Goal: Consume media (video, audio): Watch videos, listen to music or podcasts

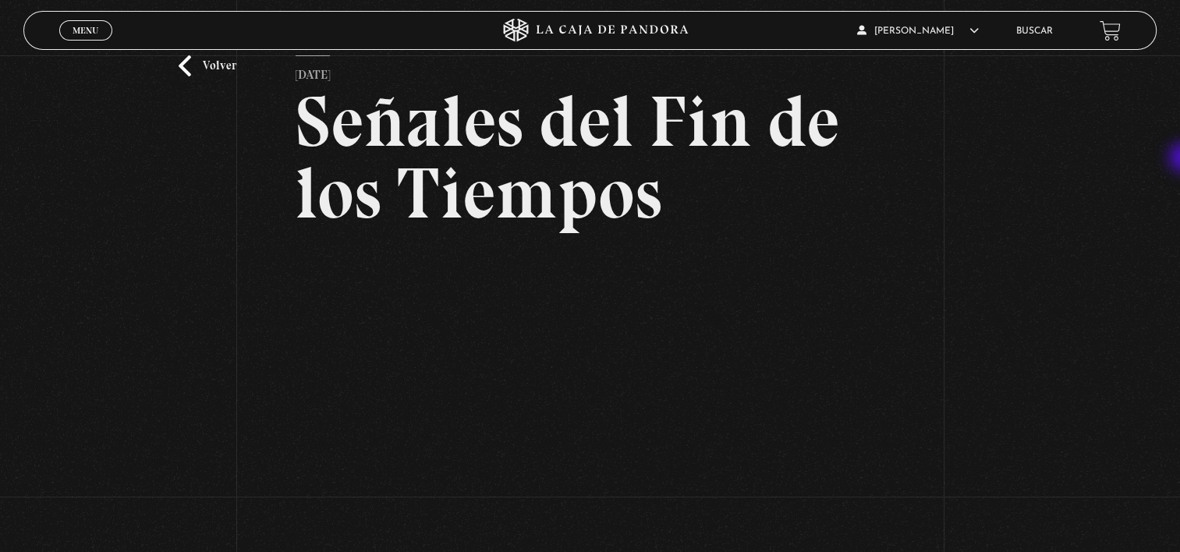
scroll to position [54, 0]
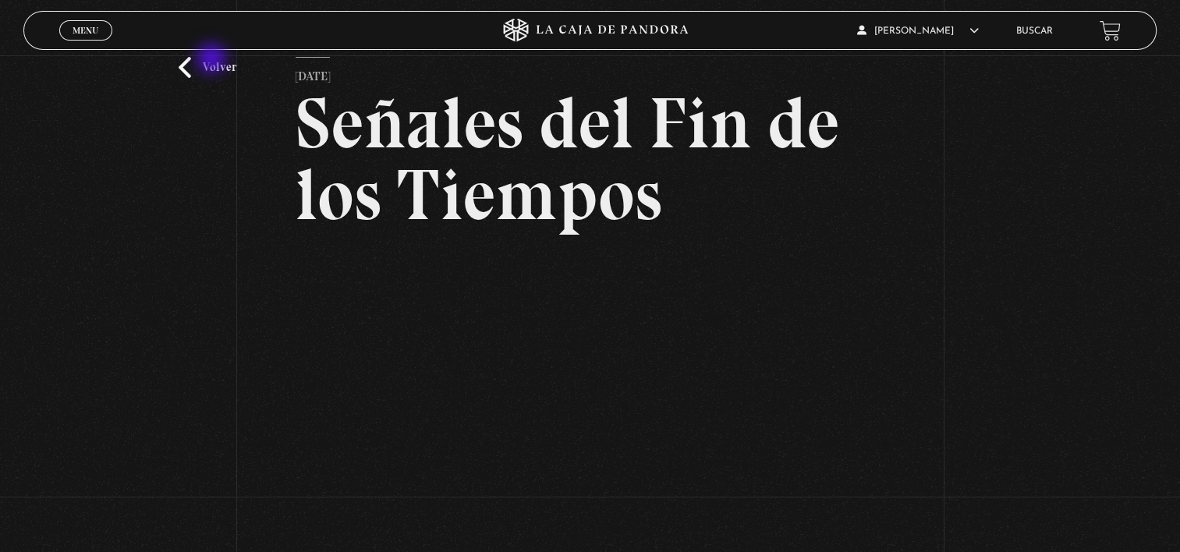
click at [213, 60] on link "Volver" at bounding box center [208, 67] width 58 height 21
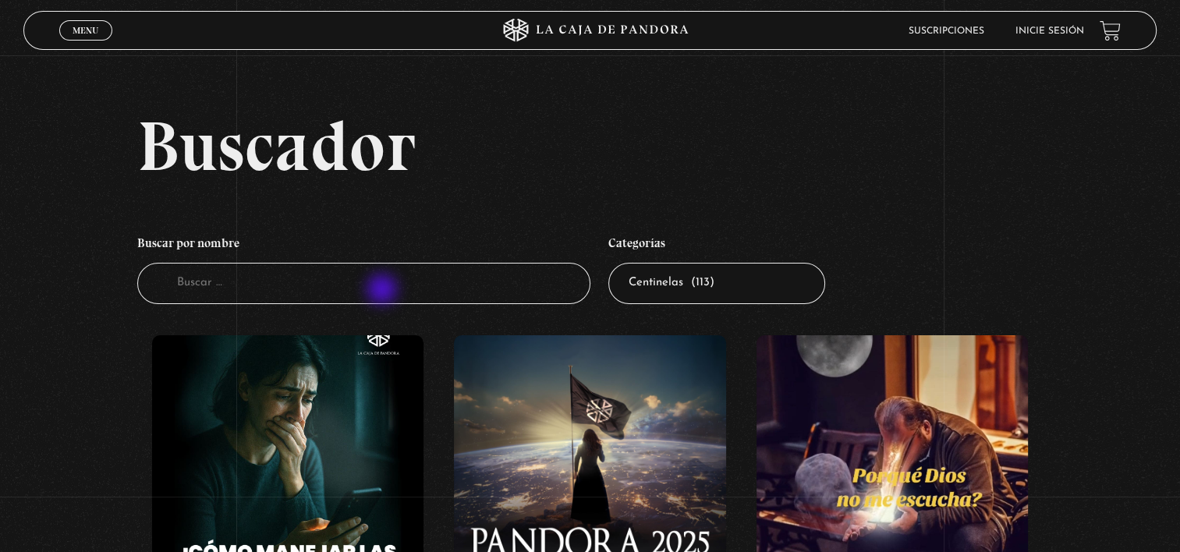
click at [384, 291] on input "Buscador" at bounding box center [363, 283] width 453 height 41
type input "[PERSON_NAME]"
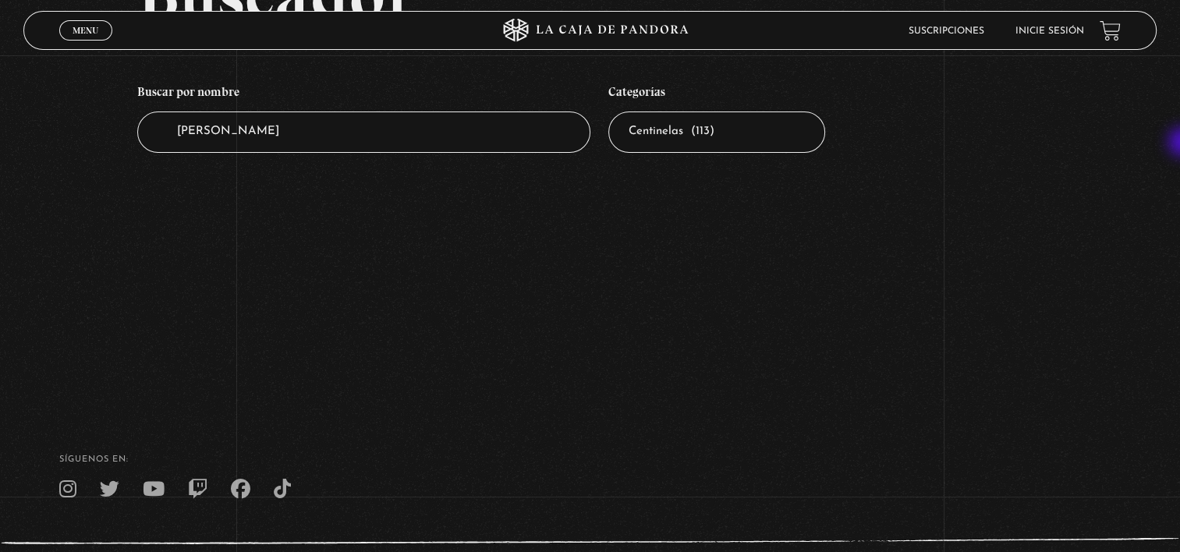
scroll to position [153, 0]
click at [401, 126] on input "[PERSON_NAME]" at bounding box center [363, 130] width 453 height 41
type input "d"
type input "princesa"
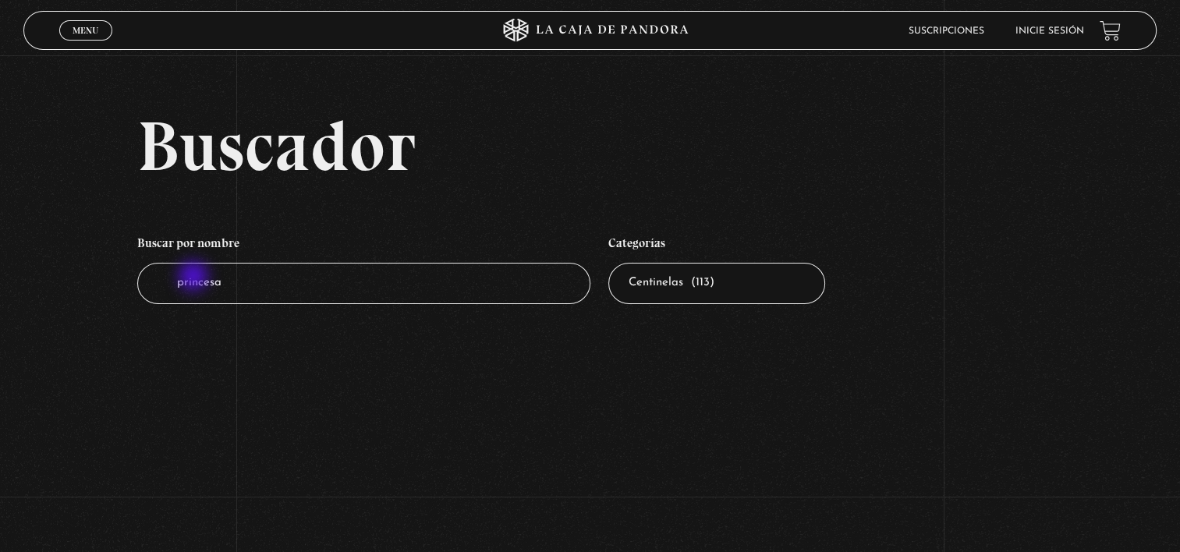
click at [195, 278] on input "princesa" at bounding box center [363, 283] width 453 height 41
type input "reina isabel"
click at [86, 27] on span "Menu" at bounding box center [86, 30] width 26 height 9
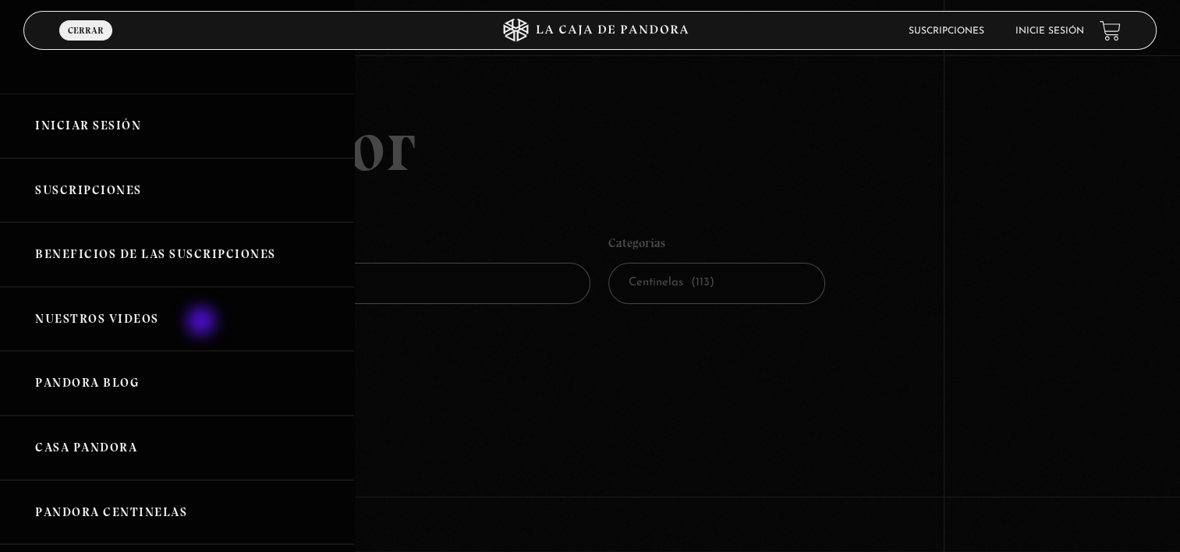
click at [203, 323] on link "Nuestros Videos" at bounding box center [177, 319] width 354 height 65
click at [143, 319] on link "Nuestros Videos" at bounding box center [177, 319] width 354 height 65
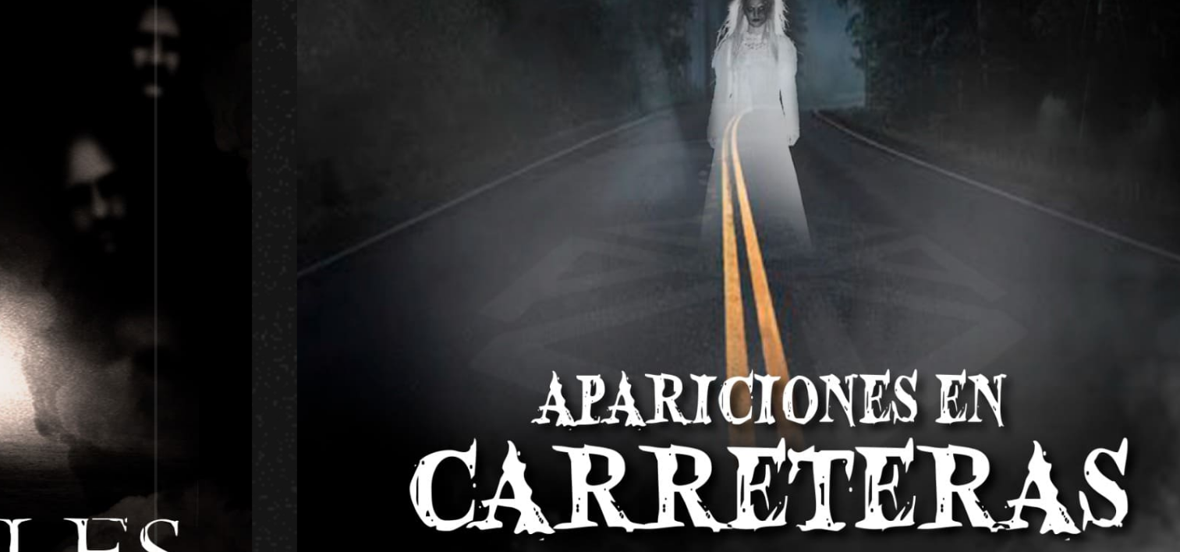
scroll to position [760, 0]
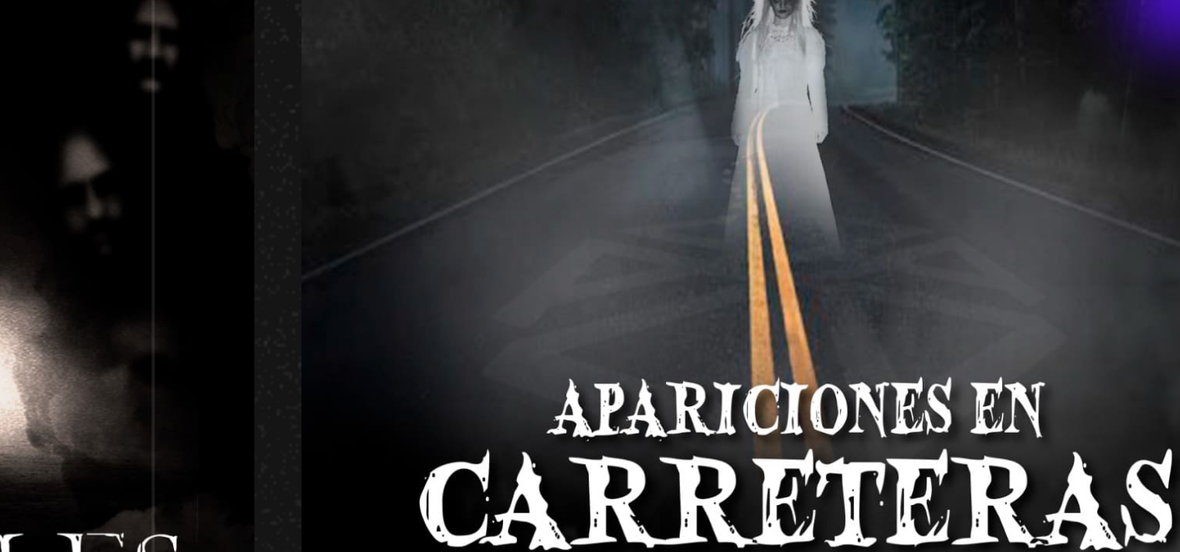
drag, startPoint x: 496, startPoint y: 138, endPoint x: 399, endPoint y: 172, distance: 102.4
click at [399, 172] on figure at bounding box center [398, 234] width 248 height 281
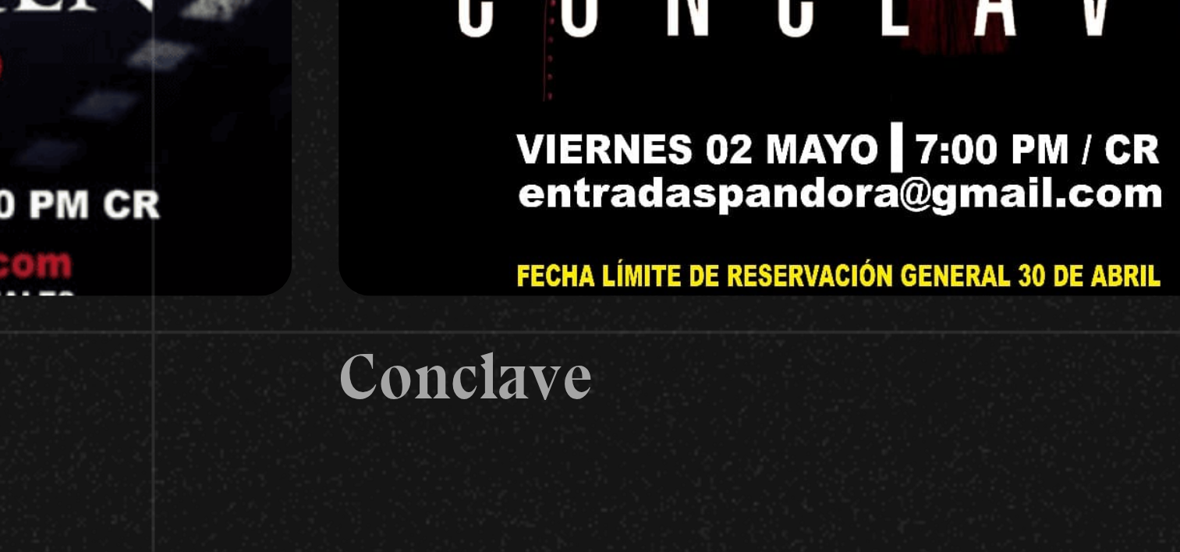
scroll to position [2007, 0]
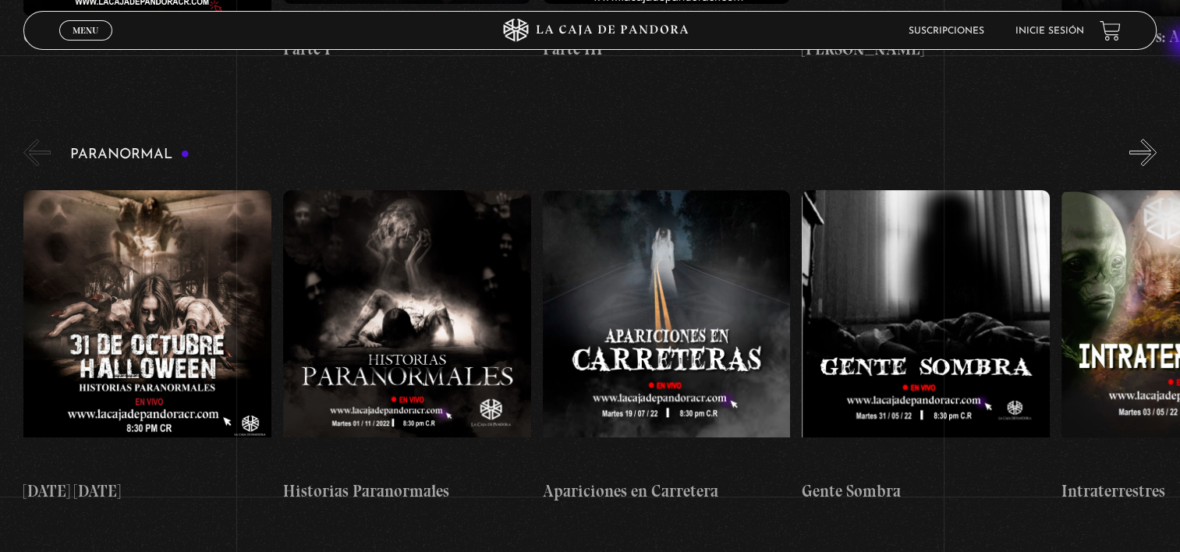
scroll to position [625, 0]
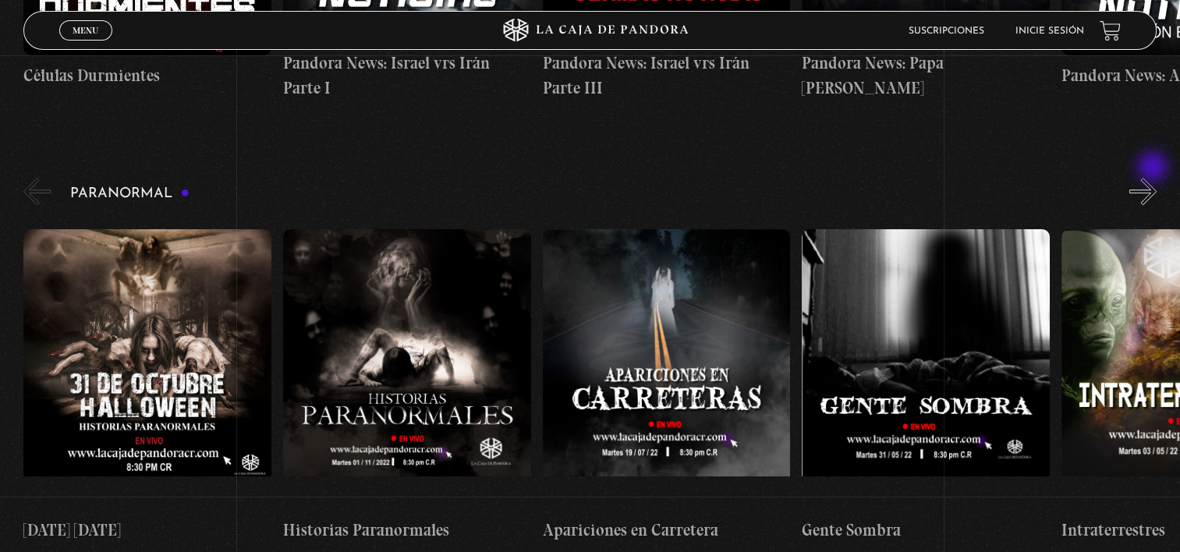
click at [1154, 178] on button "»" at bounding box center [1142, 191] width 27 height 27
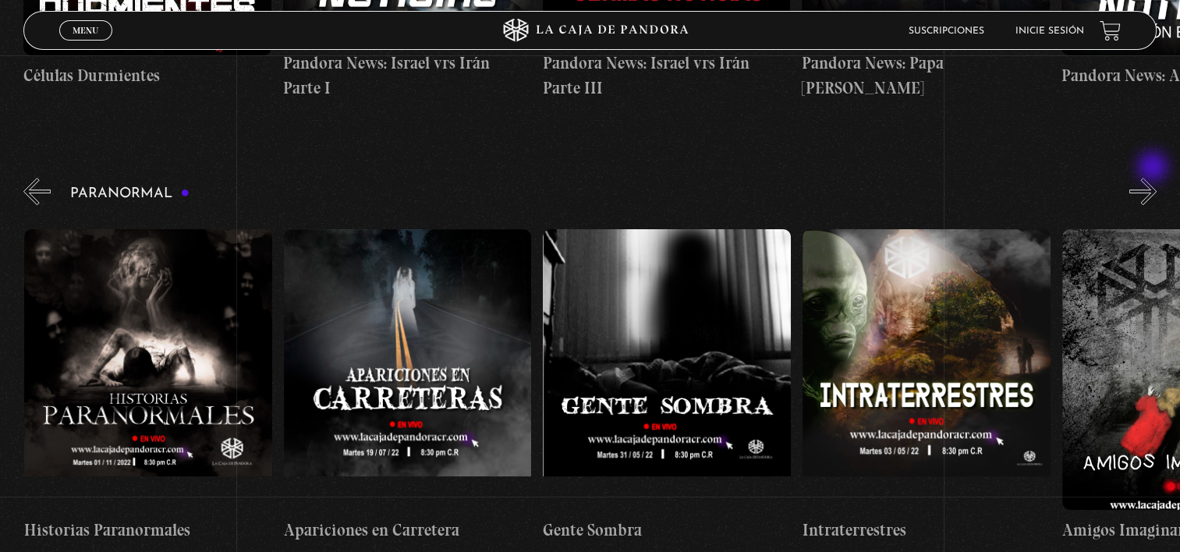
click at [1154, 178] on button "»" at bounding box center [1142, 191] width 27 height 27
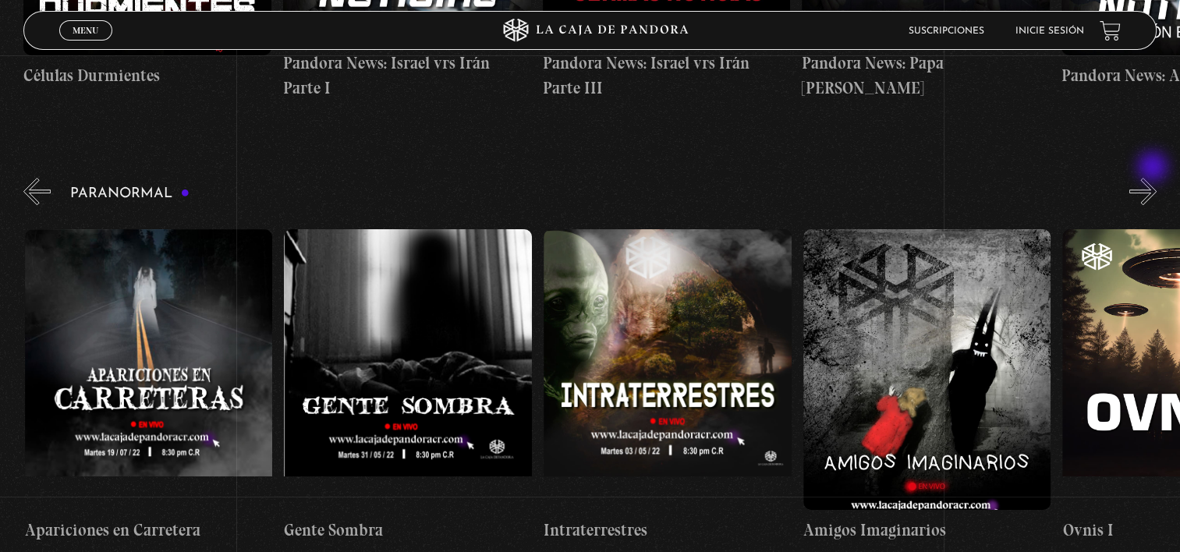
click at [1154, 178] on button "»" at bounding box center [1142, 191] width 27 height 27
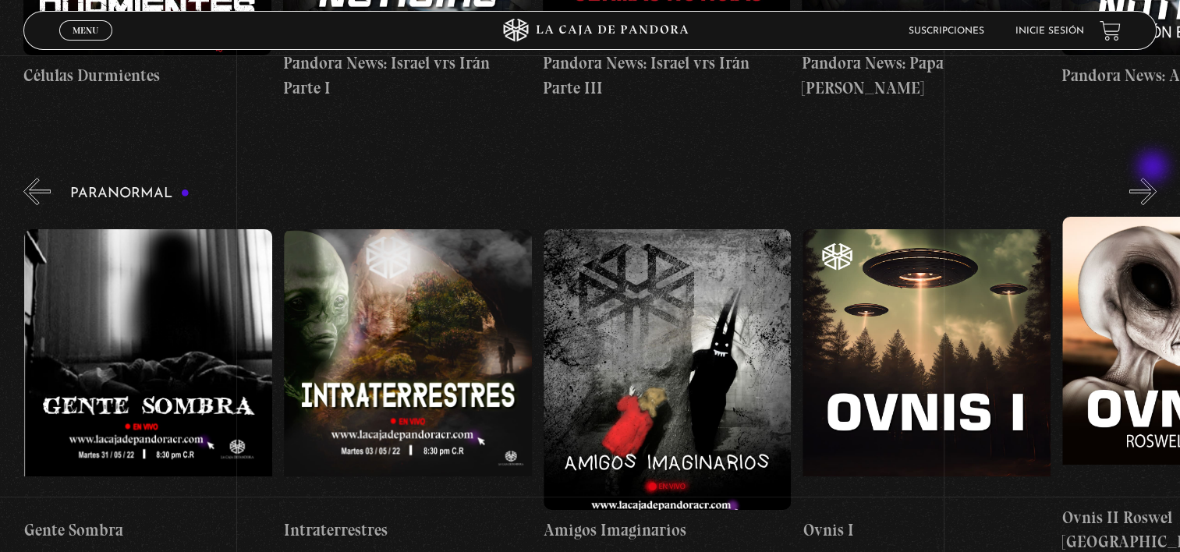
click at [1154, 178] on button "»" at bounding box center [1142, 191] width 27 height 27
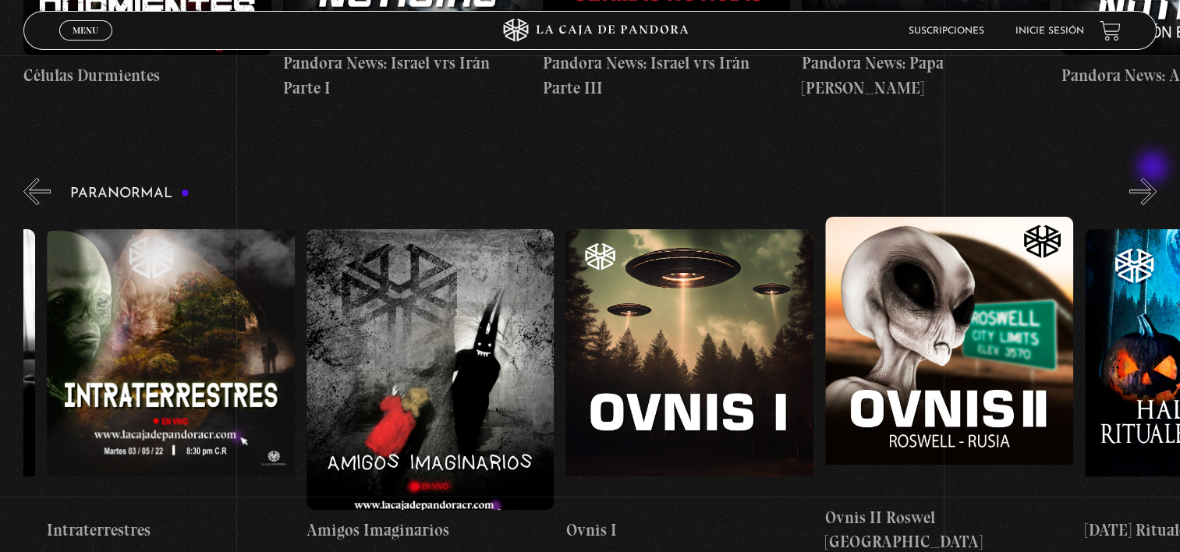
click at [1154, 178] on button "»" at bounding box center [1142, 191] width 27 height 27
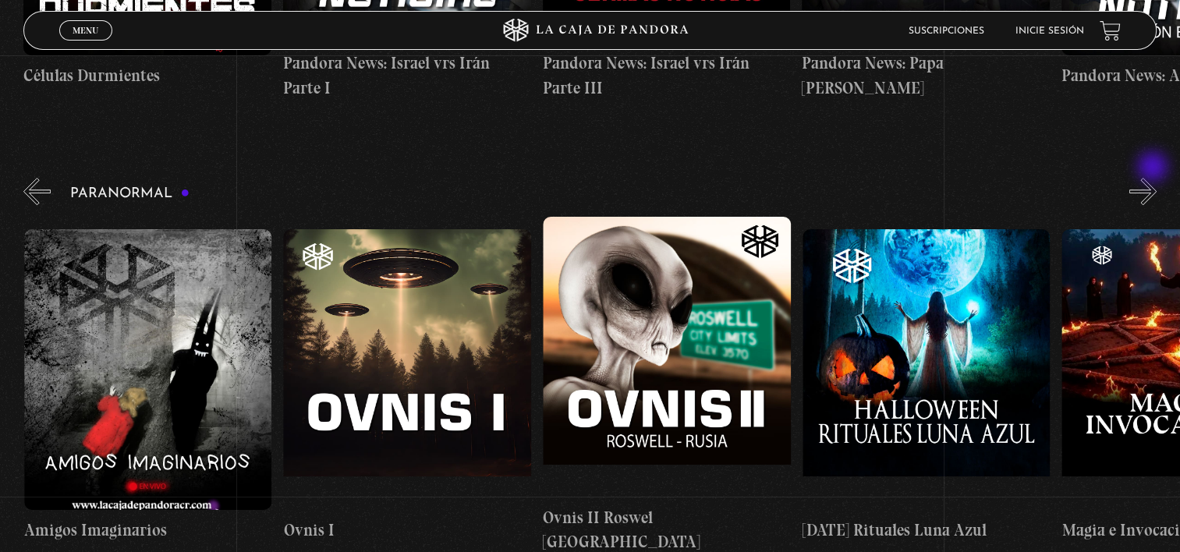
click at [1154, 178] on button "»" at bounding box center [1142, 191] width 27 height 27
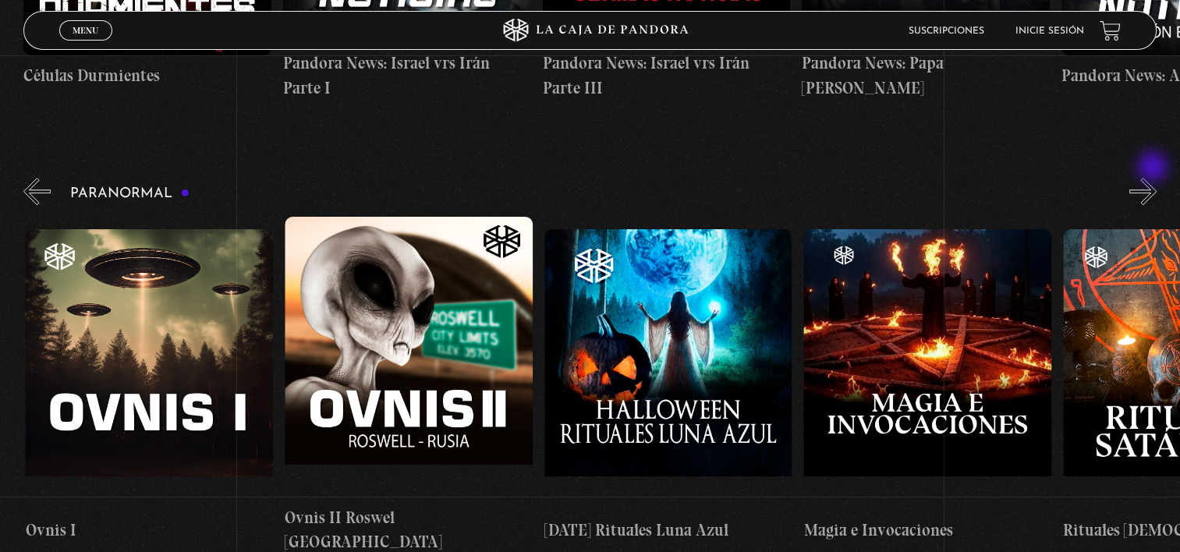
click at [1154, 178] on button "»" at bounding box center [1142, 191] width 27 height 27
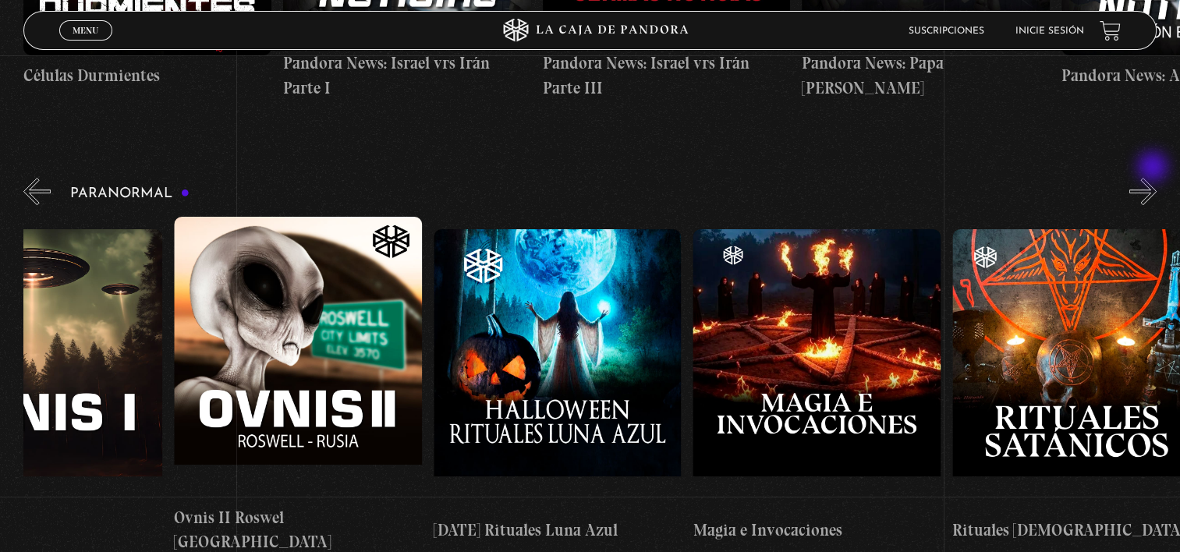
scroll to position [0, 1685]
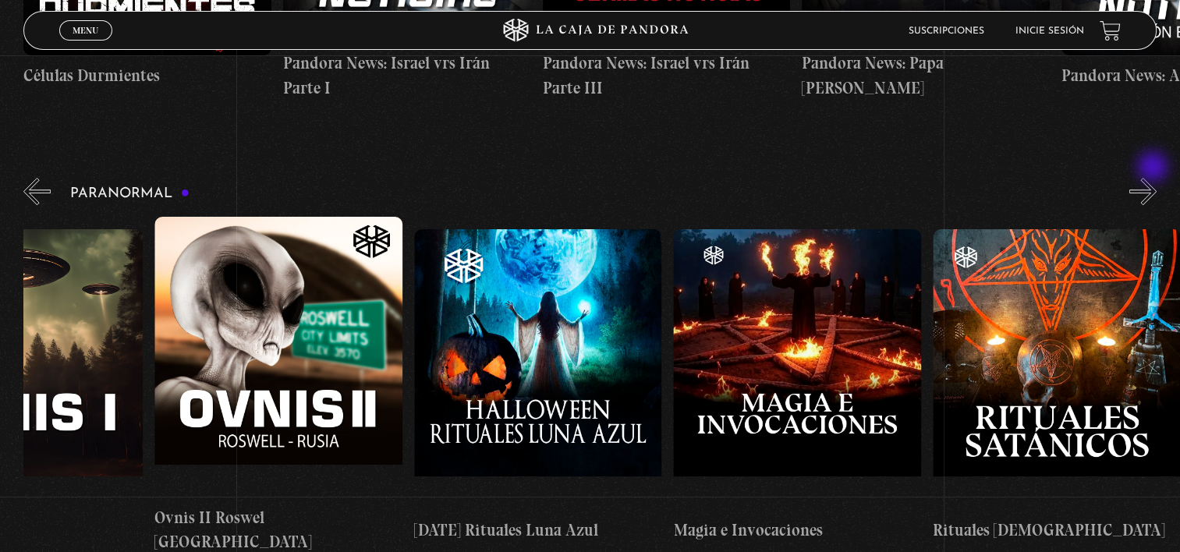
click at [1154, 178] on button "»" at bounding box center [1142, 191] width 27 height 27
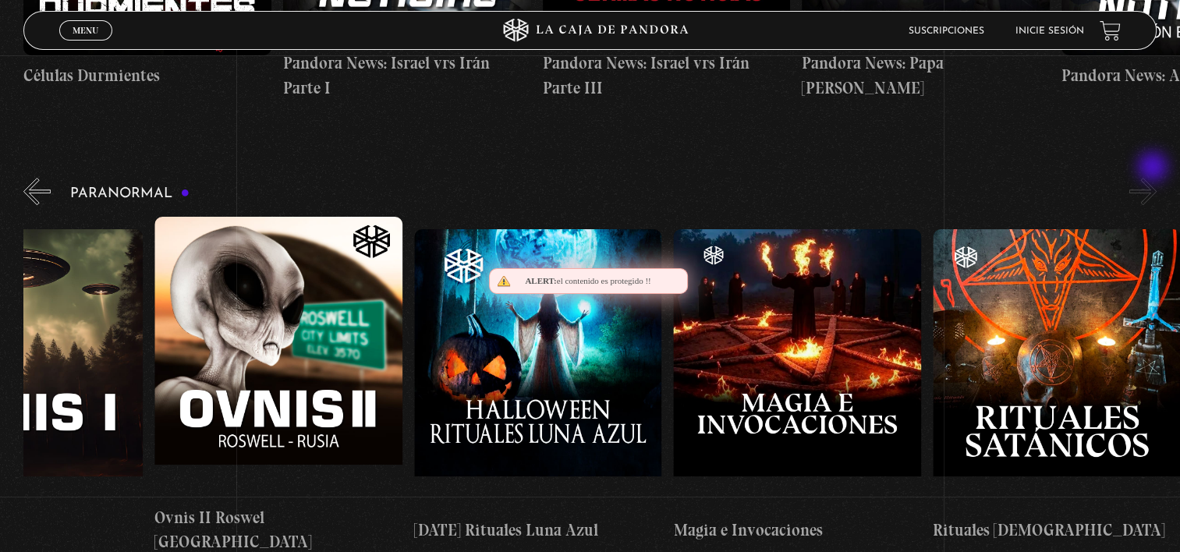
click at [1154, 178] on button "»" at bounding box center [1142, 191] width 27 height 27
drag, startPoint x: 1154, startPoint y: 168, endPoint x: 1192, endPoint y: 78, distance: 97.9
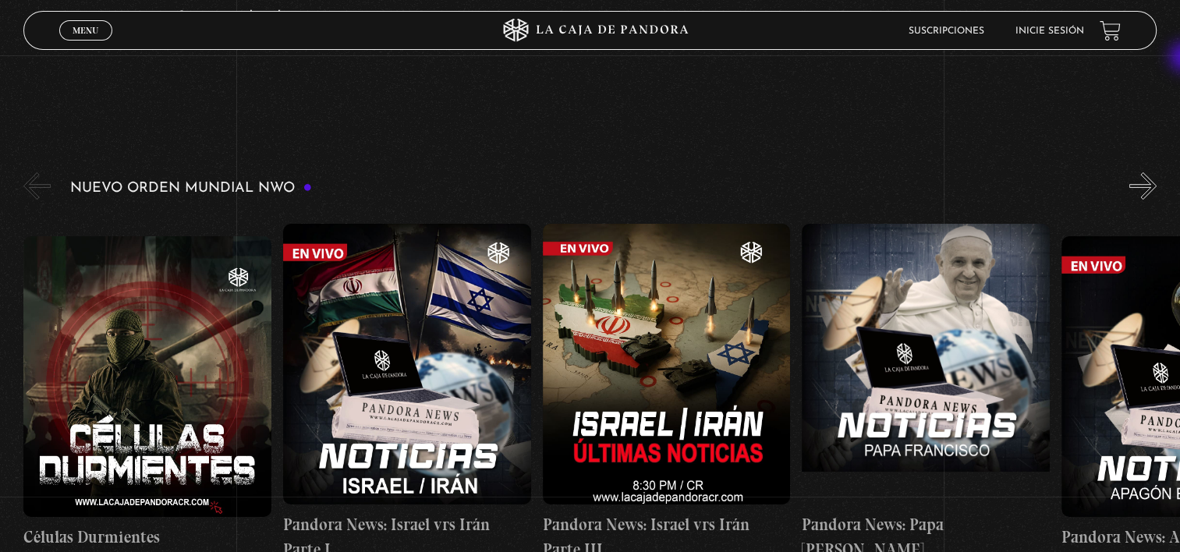
scroll to position [222, 0]
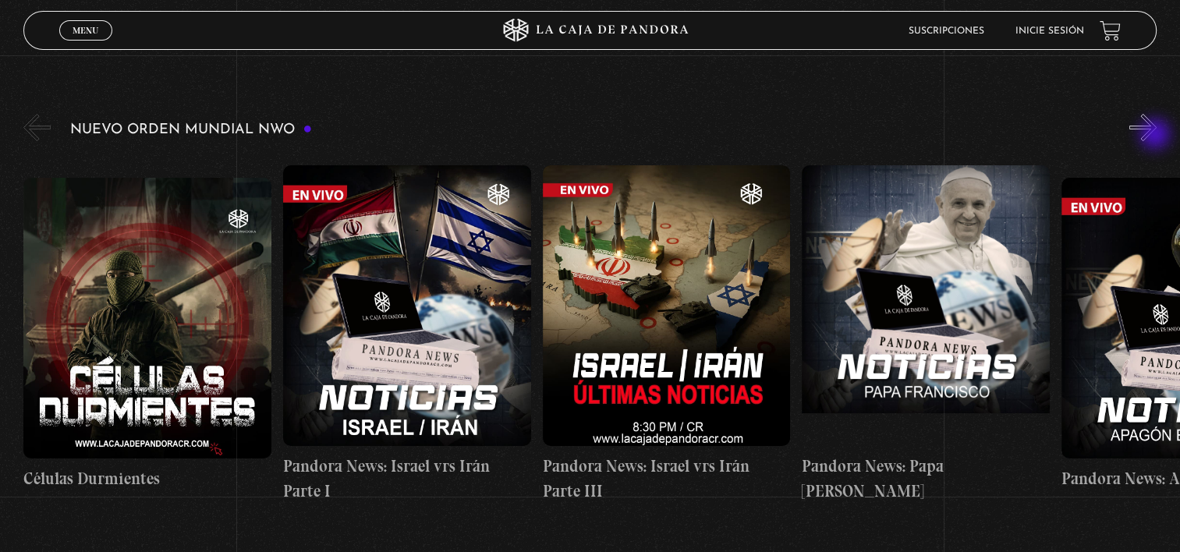
click at [1157, 136] on button "»" at bounding box center [1142, 127] width 27 height 27
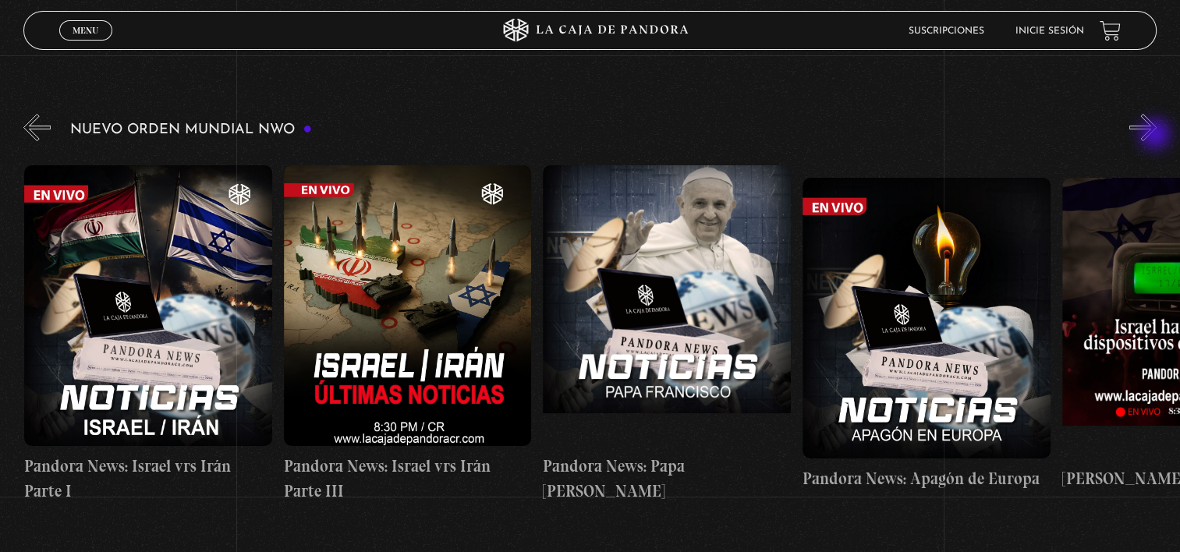
click at [1157, 136] on button "»" at bounding box center [1142, 127] width 27 height 27
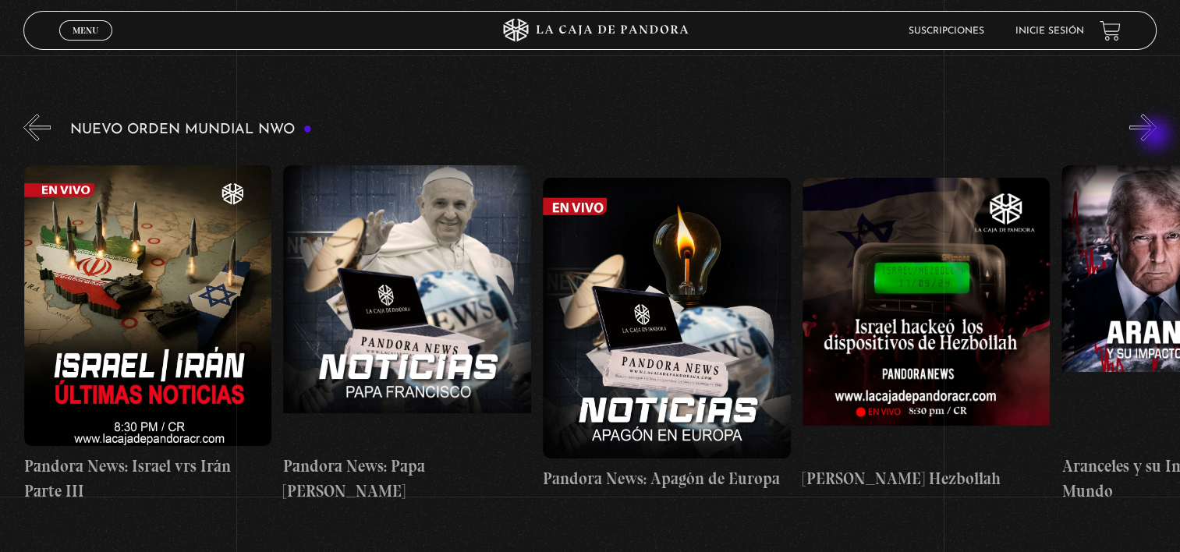
click at [1157, 136] on button "»" at bounding box center [1142, 127] width 27 height 27
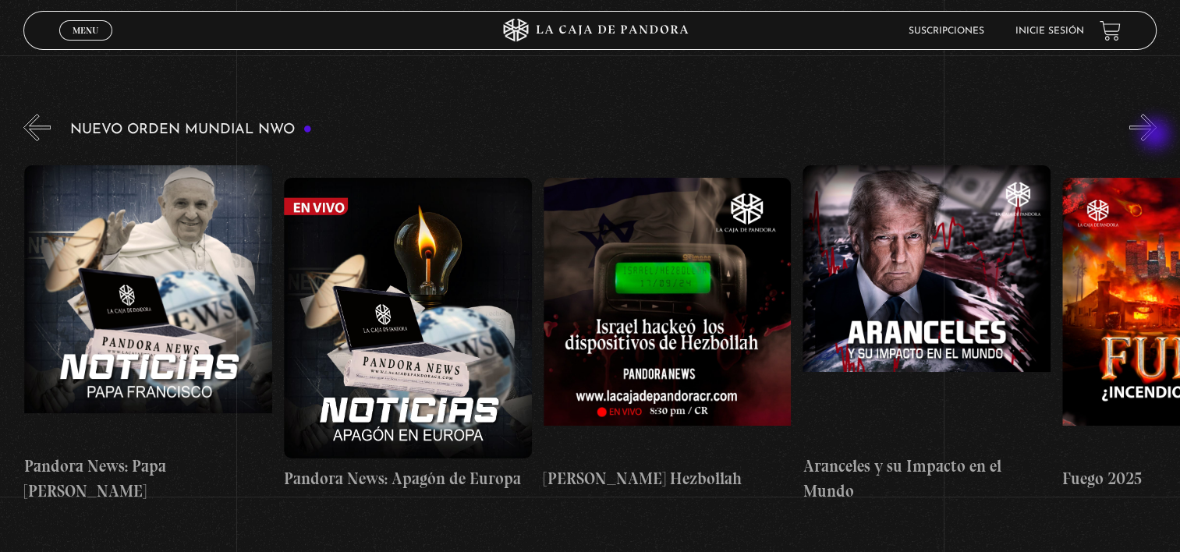
click at [1157, 136] on button "»" at bounding box center [1142, 127] width 27 height 27
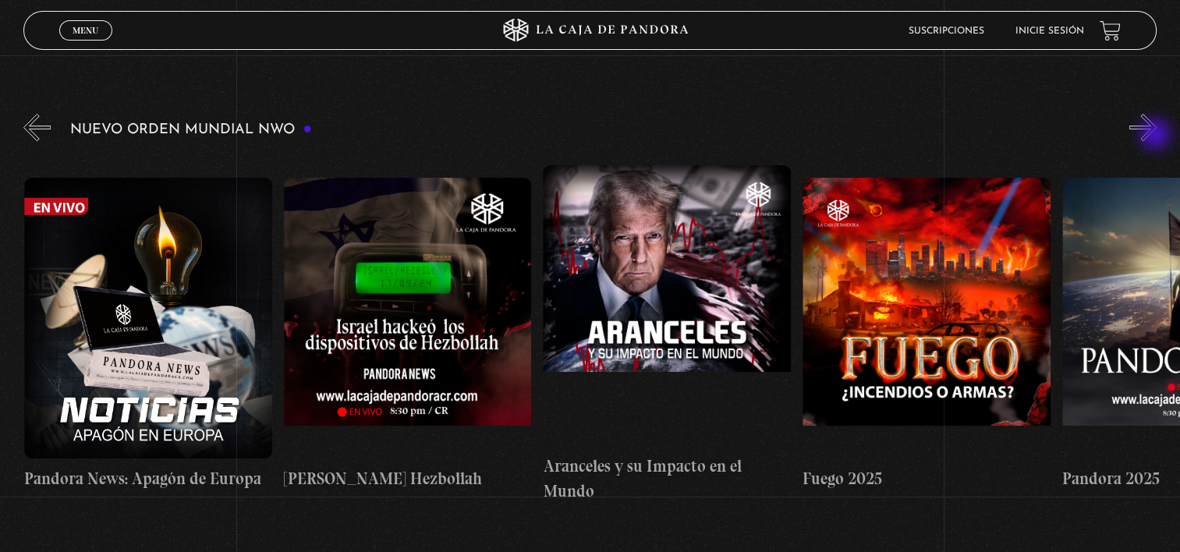
click at [1157, 136] on button "»" at bounding box center [1142, 127] width 27 height 27
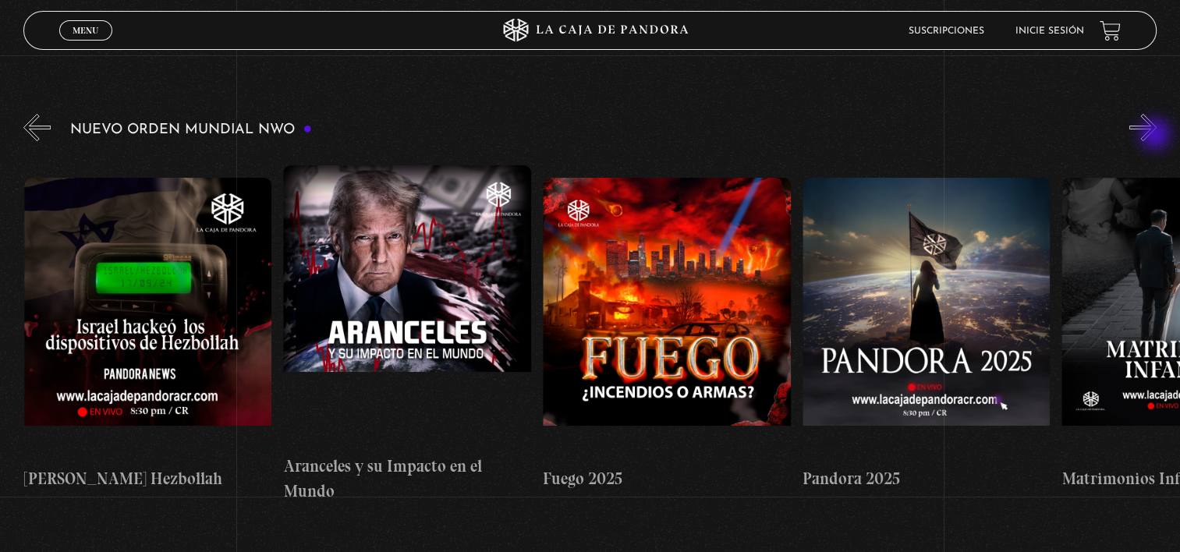
click at [1157, 136] on button "»" at bounding box center [1142, 127] width 27 height 27
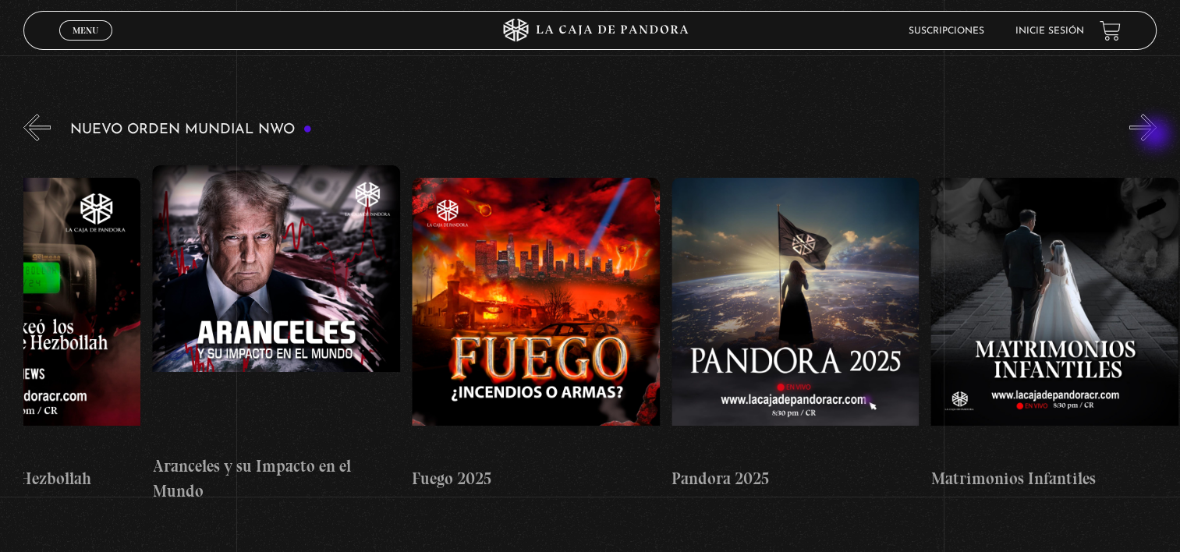
click at [1157, 136] on button "»" at bounding box center [1142, 127] width 27 height 27
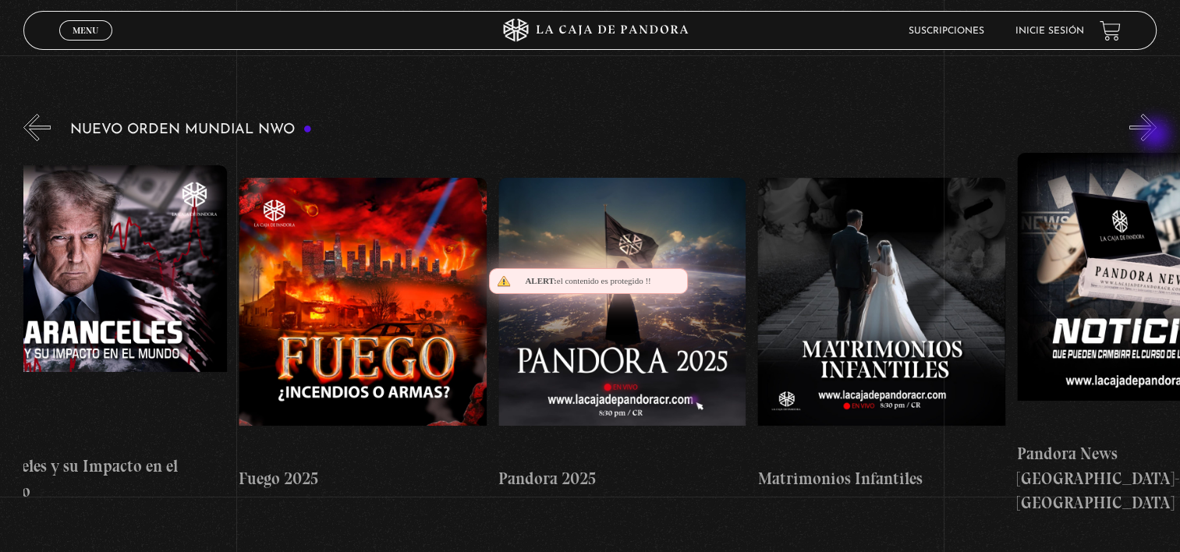
click at [1157, 136] on button "»" at bounding box center [1142, 127] width 27 height 27
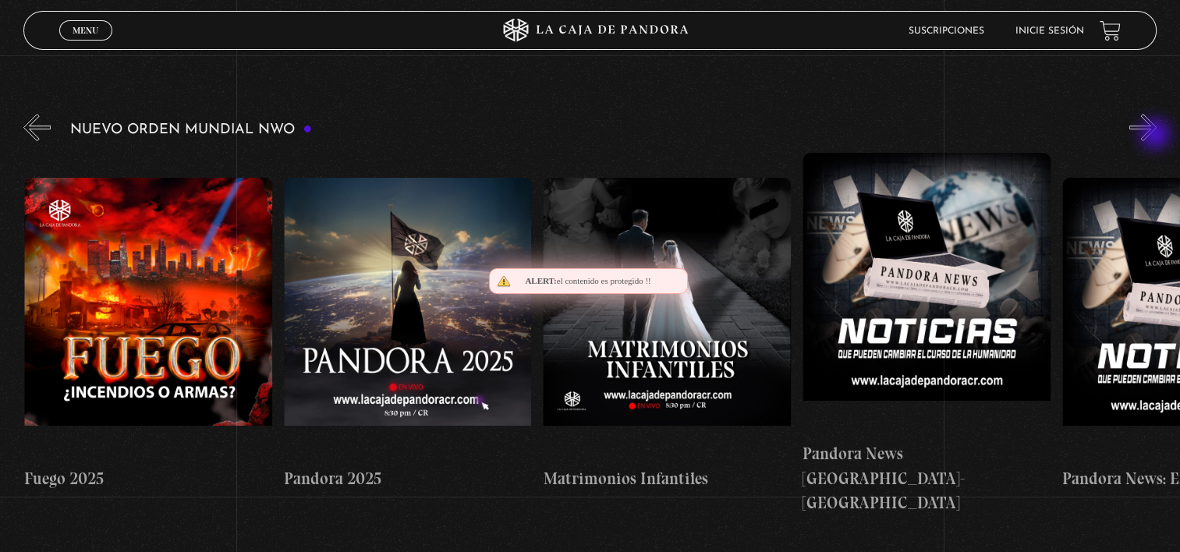
click at [1157, 136] on button "»" at bounding box center [1142, 127] width 27 height 27
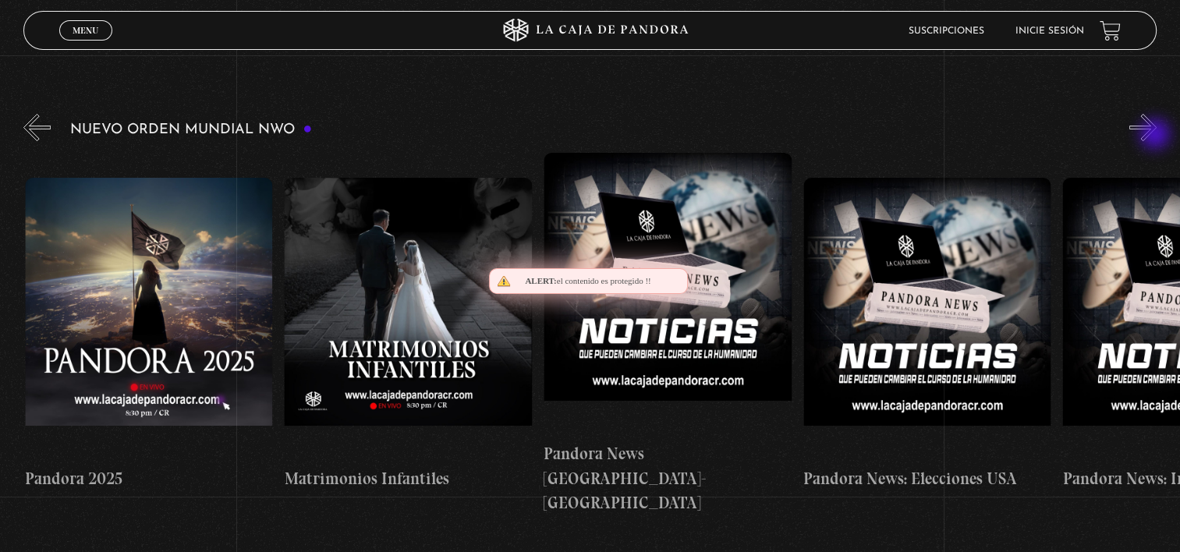
click at [1157, 136] on button "»" at bounding box center [1142, 127] width 27 height 27
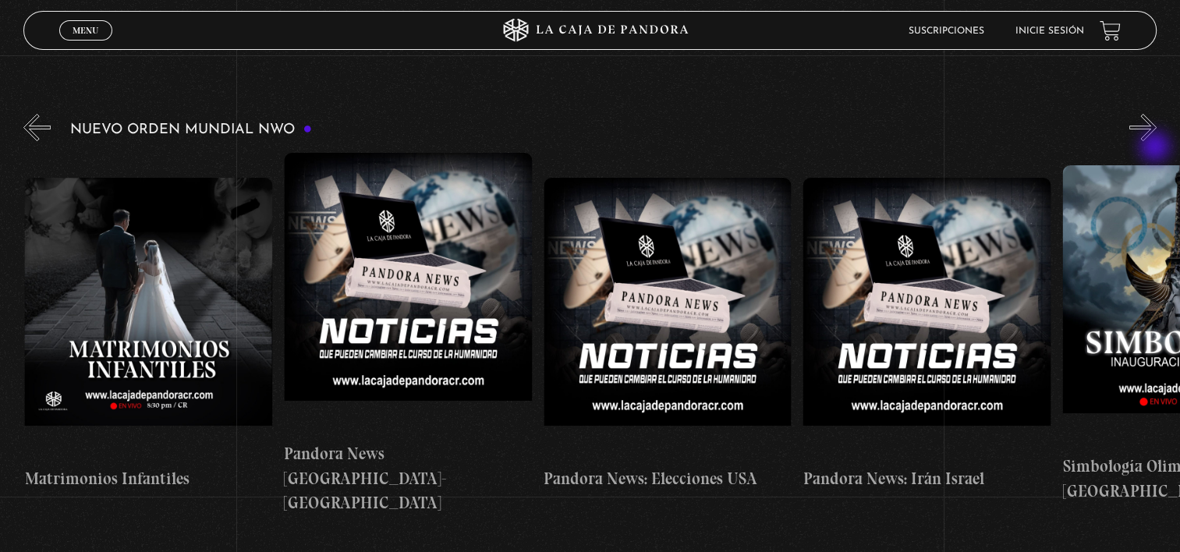
scroll to position [0, 2335]
click at [1157, 148] on div "Nuevo Orden Mundial NWO Células Durmientes Pandora News: Israel vrs Irán Parte …" at bounding box center [601, 313] width 1157 height 405
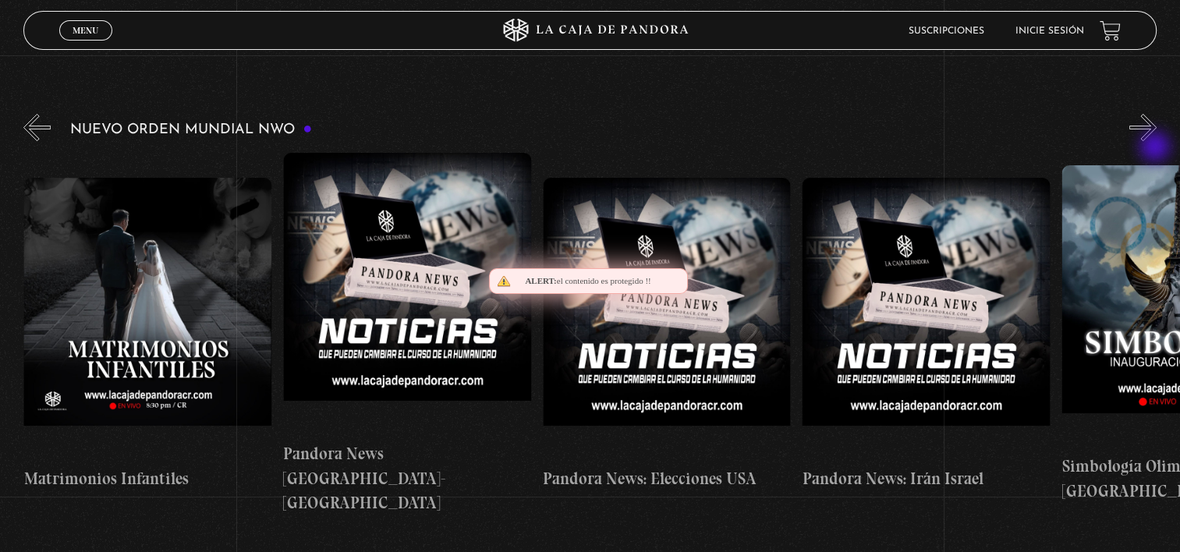
click at [1157, 148] on div "Nuevo Orden Mundial NWO Células Durmientes Pandora News: Israel vrs Irán Parte …" at bounding box center [601, 313] width 1157 height 405
drag, startPoint x: 1157, startPoint y: 148, endPoint x: 1154, endPoint y: 128, distance: 20.4
click at [1154, 128] on div "Nuevo Orden Mundial NWO Células Durmientes Pandora News: Israel vrs Irán Parte …" at bounding box center [601, 313] width 1157 height 405
click at [1154, 128] on button "»" at bounding box center [1142, 127] width 27 height 27
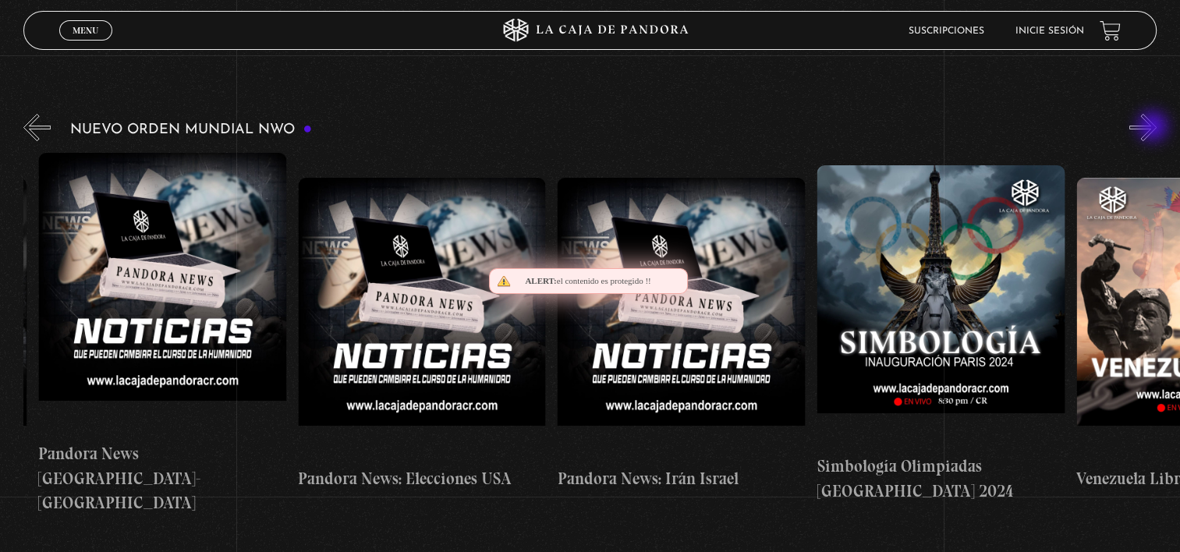
click at [1154, 128] on button "»" at bounding box center [1142, 127] width 27 height 27
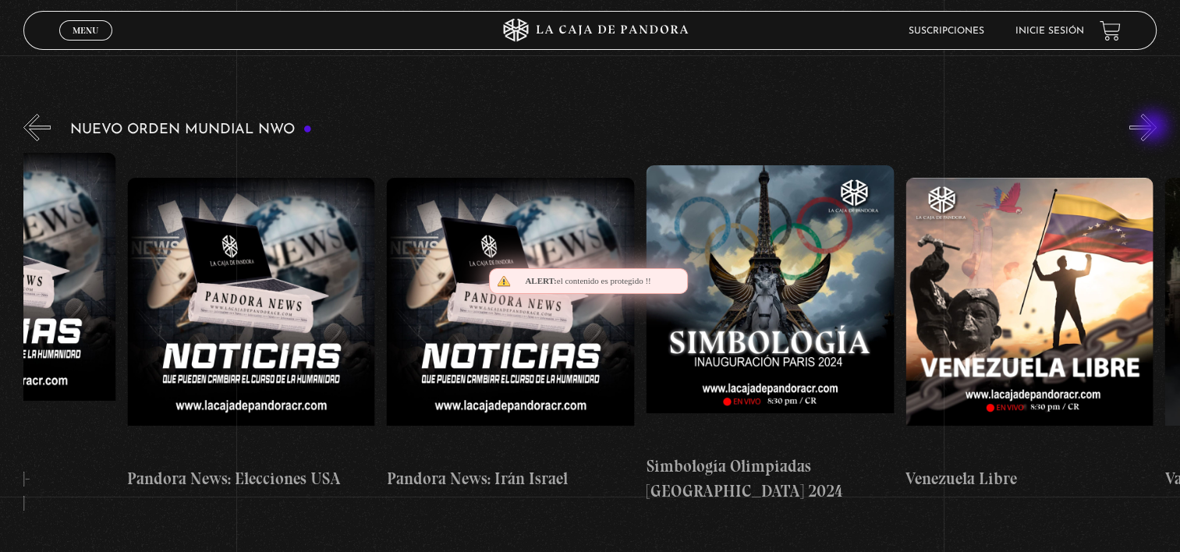
click at [1154, 128] on button "»" at bounding box center [1142, 127] width 27 height 27
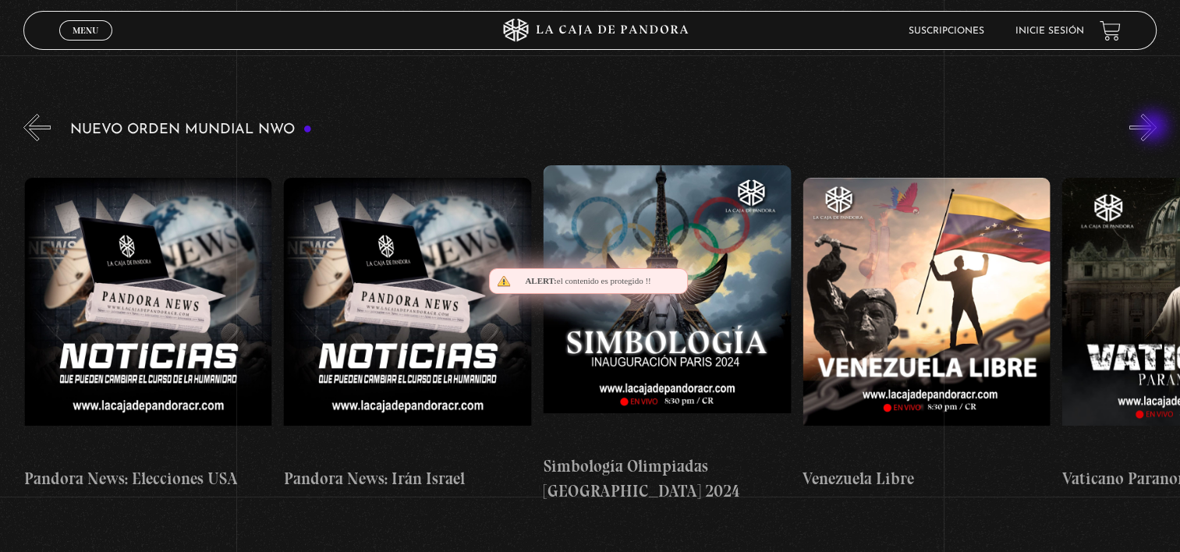
click at [1154, 128] on button "»" at bounding box center [1142, 127] width 27 height 27
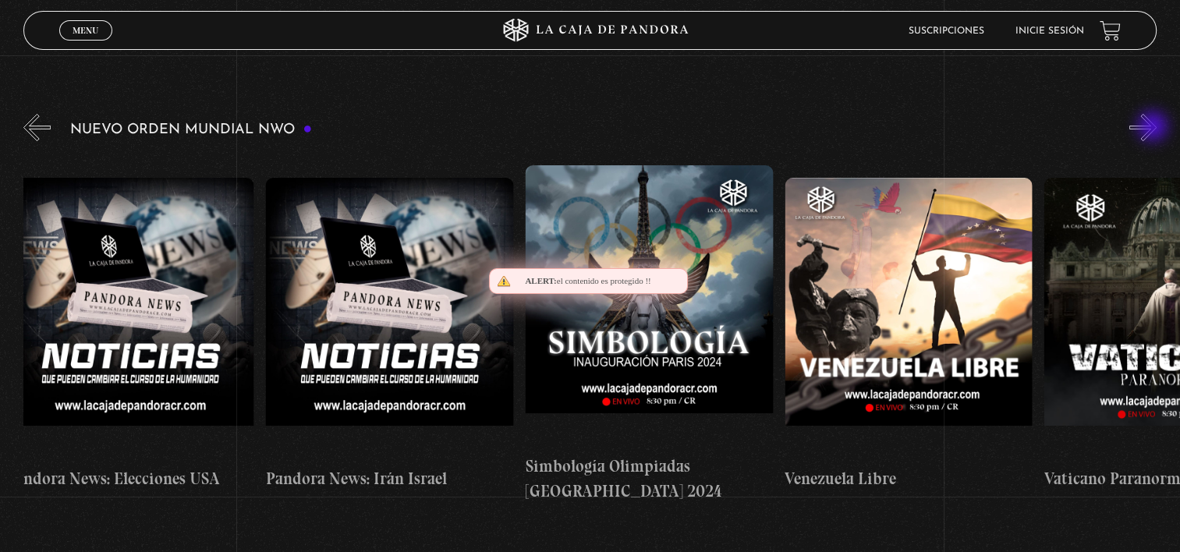
click at [1154, 128] on button "»" at bounding box center [1142, 127] width 27 height 27
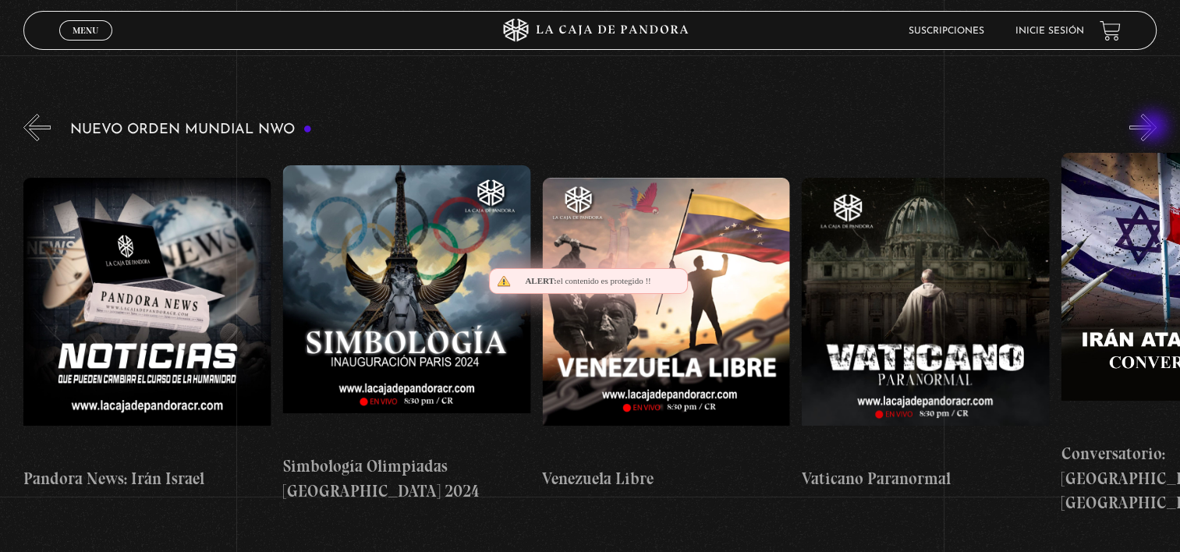
click at [1154, 128] on button "»" at bounding box center [1142, 127] width 27 height 27
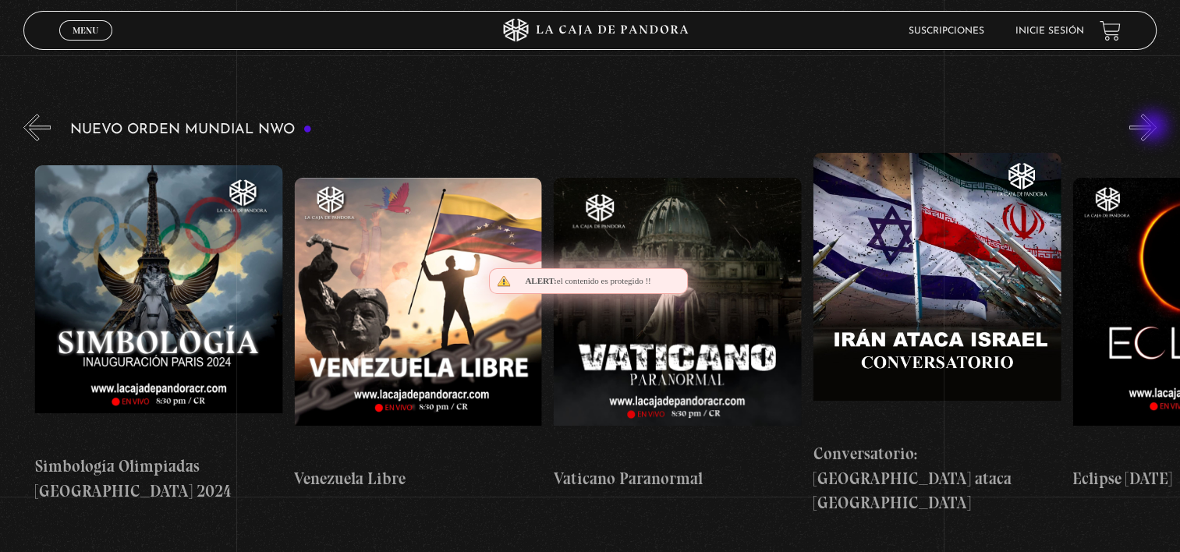
click at [1154, 128] on button "»" at bounding box center [1142, 127] width 27 height 27
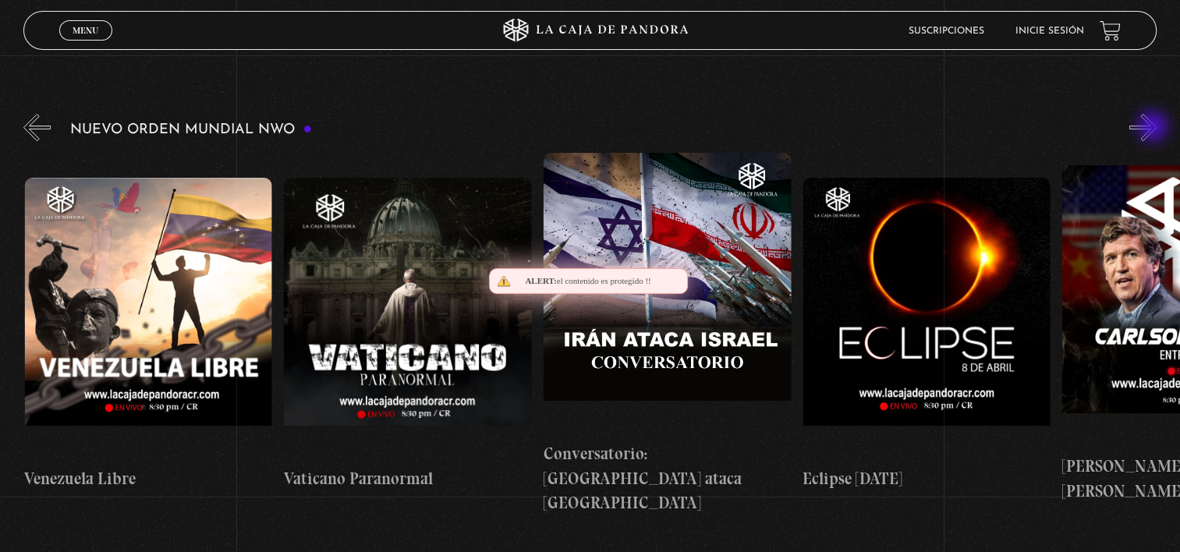
click at [1154, 128] on button "»" at bounding box center [1142, 127] width 27 height 27
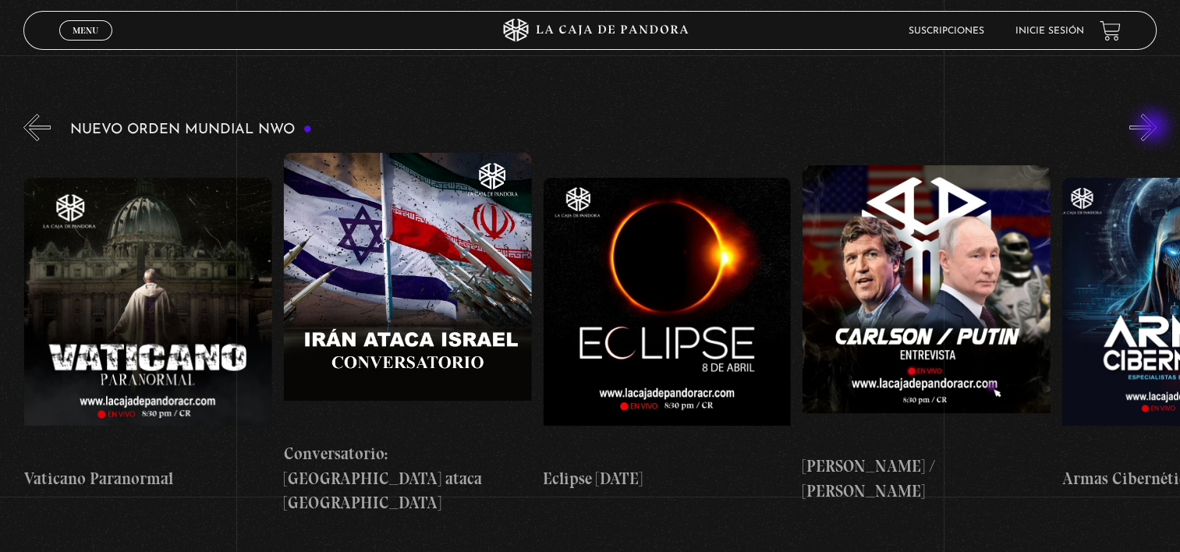
click at [1154, 128] on button "»" at bounding box center [1142, 127] width 27 height 27
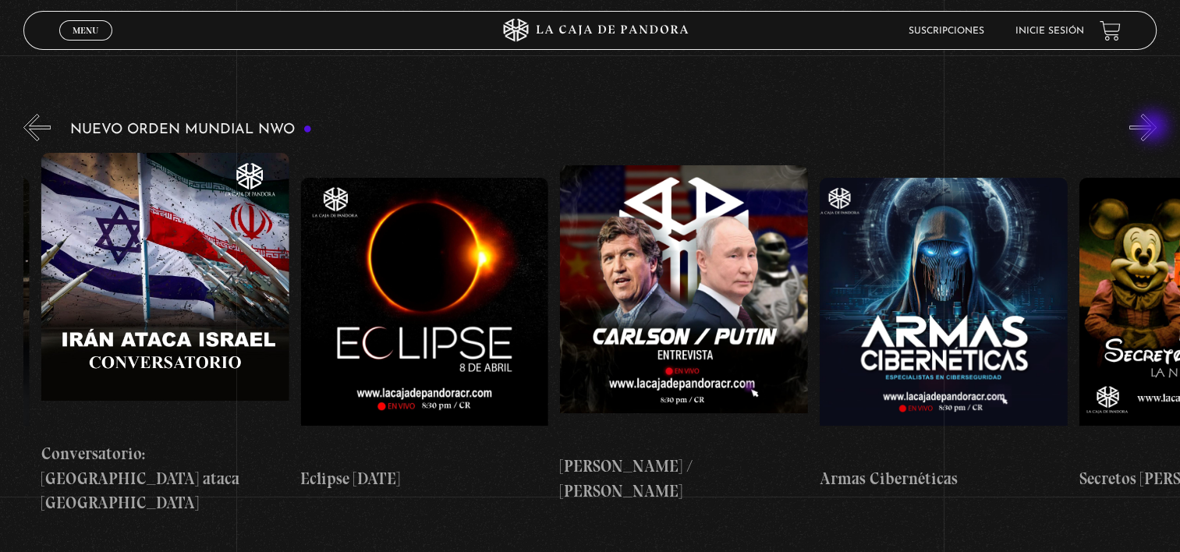
scroll to position [0, 4151]
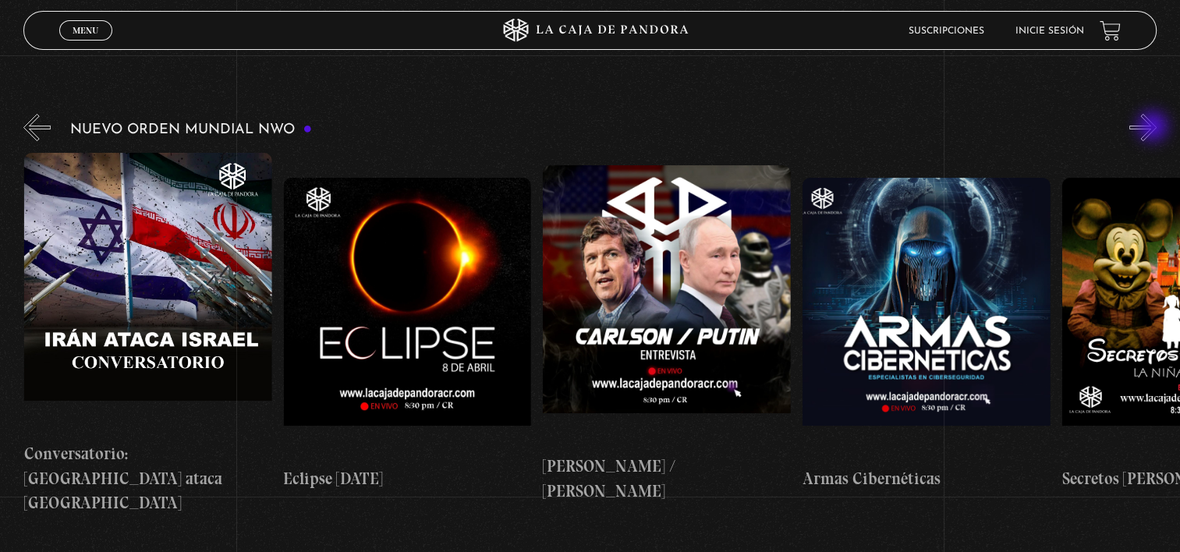
click at [1154, 128] on button "»" at bounding box center [1142, 127] width 27 height 27
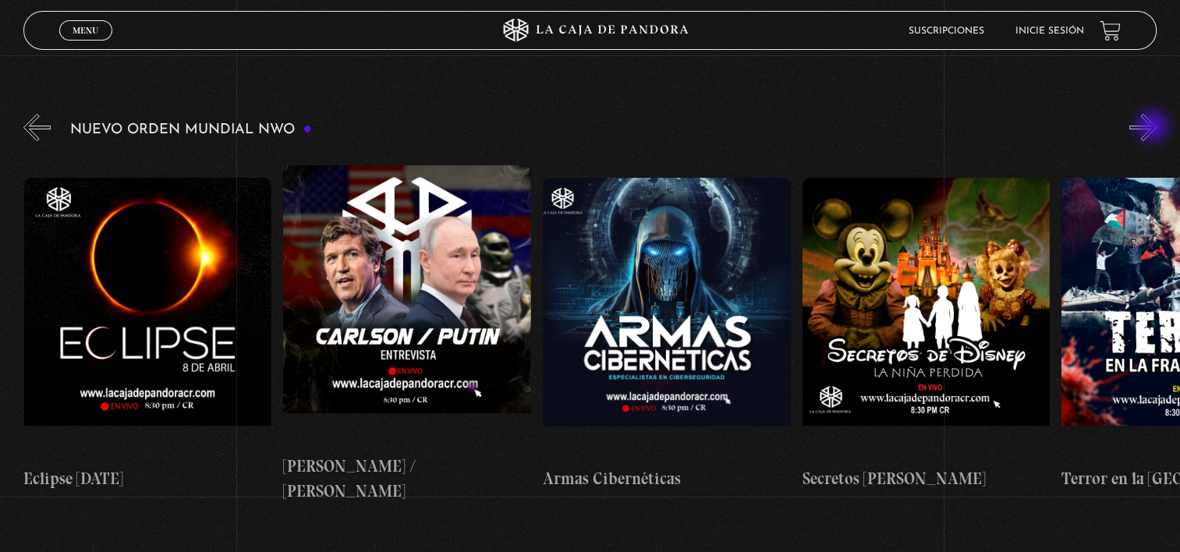
scroll to position [0, 4411]
click at [1154, 128] on button "»" at bounding box center [1142, 127] width 27 height 27
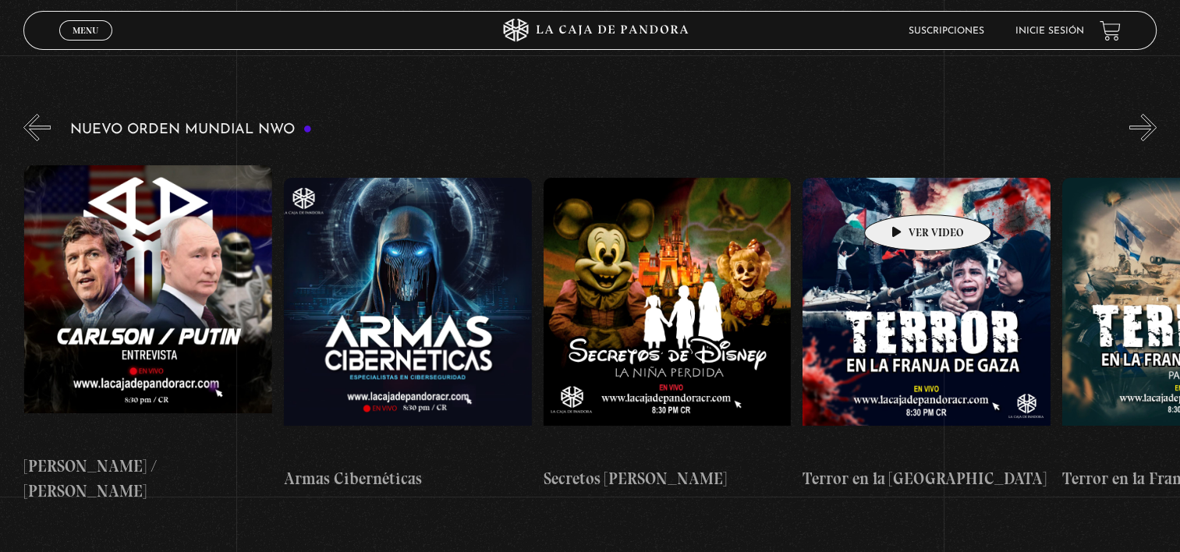
scroll to position [0, 4670]
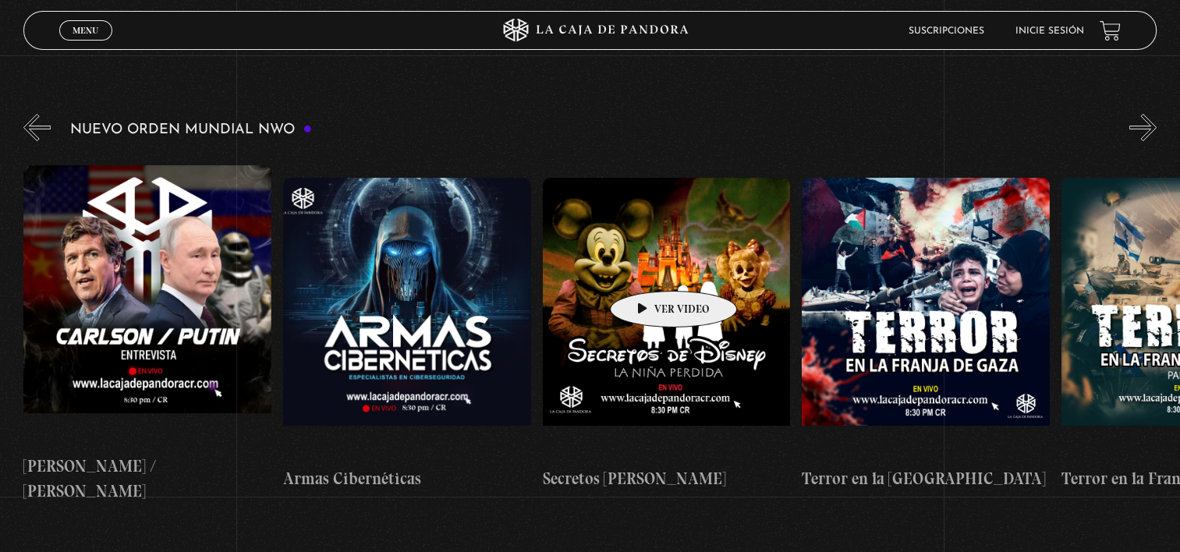
click at [649, 268] on figure at bounding box center [667, 318] width 248 height 281
click at [650, 282] on figure at bounding box center [667, 318] width 248 height 281
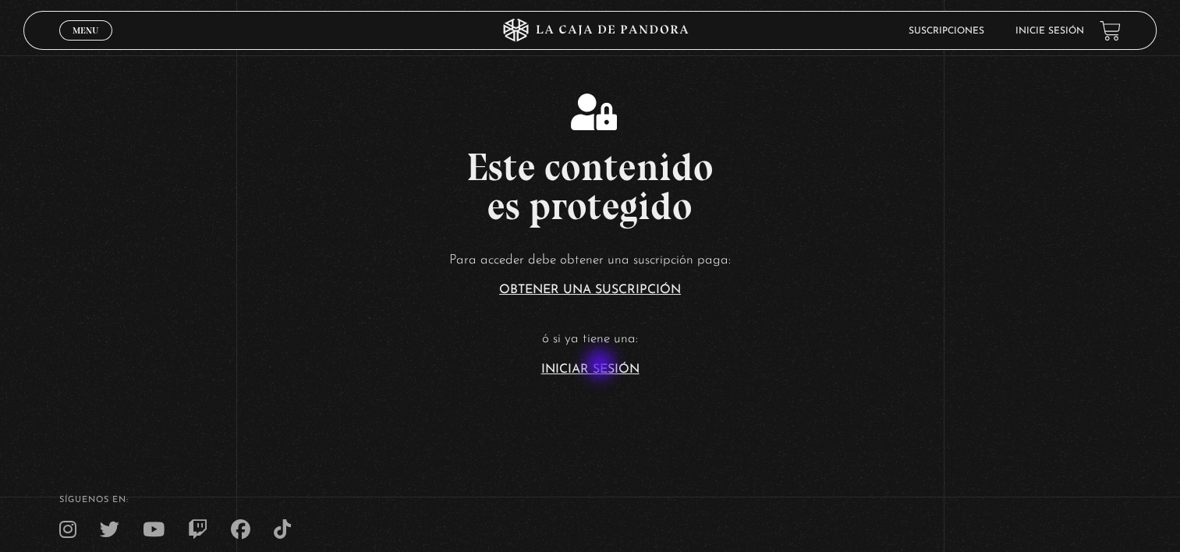
click at [601, 366] on link "Iniciar Sesión" at bounding box center [590, 369] width 98 height 12
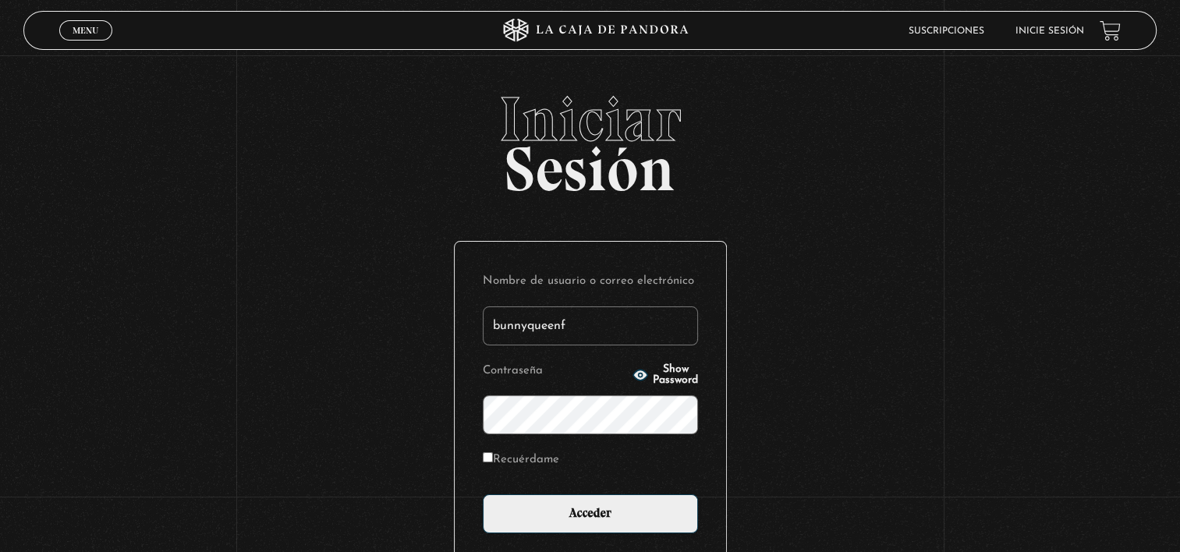
type input "bunnyqueenf"
click at [483, 494] on input "Acceder" at bounding box center [590, 513] width 215 height 39
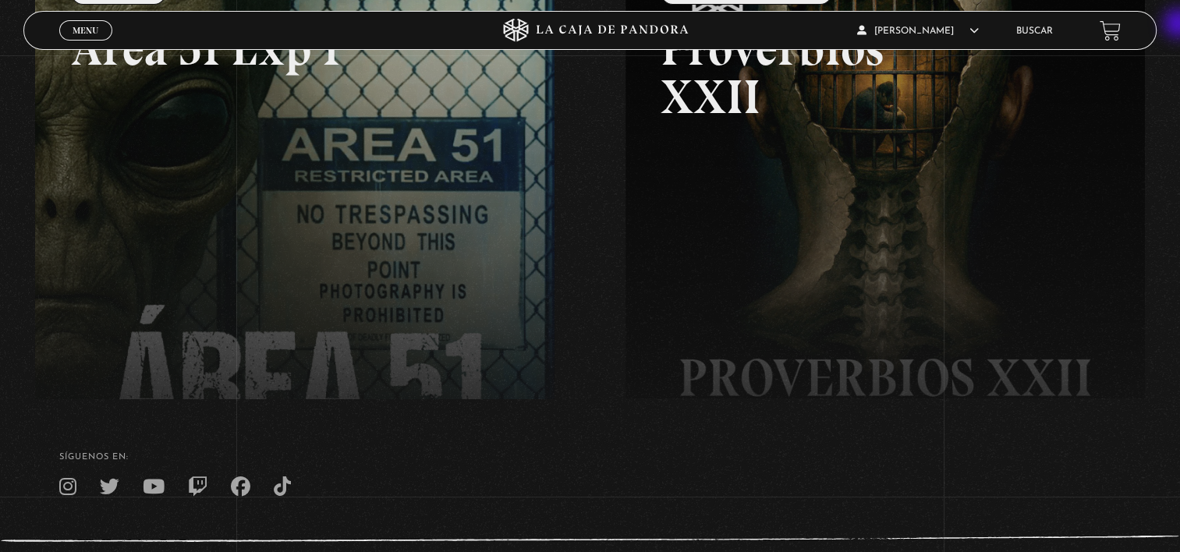
scroll to position [288, 0]
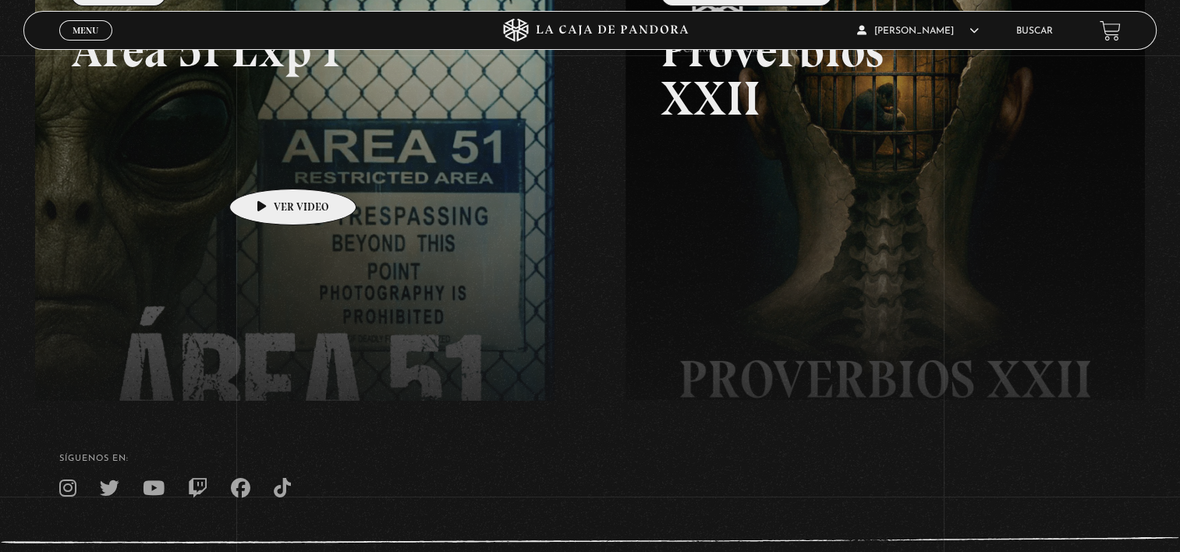
click at [268, 165] on link at bounding box center [625, 235] width 1180 height 552
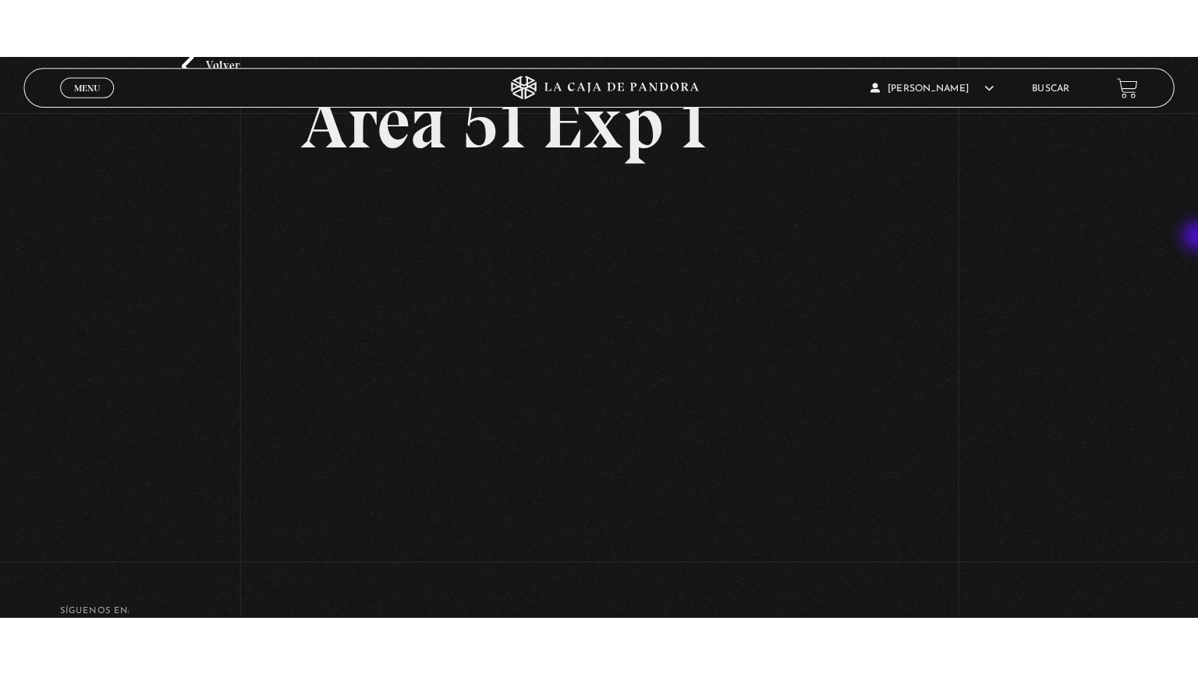
scroll to position [122, 0]
